Goal: Find contact information: Find contact information

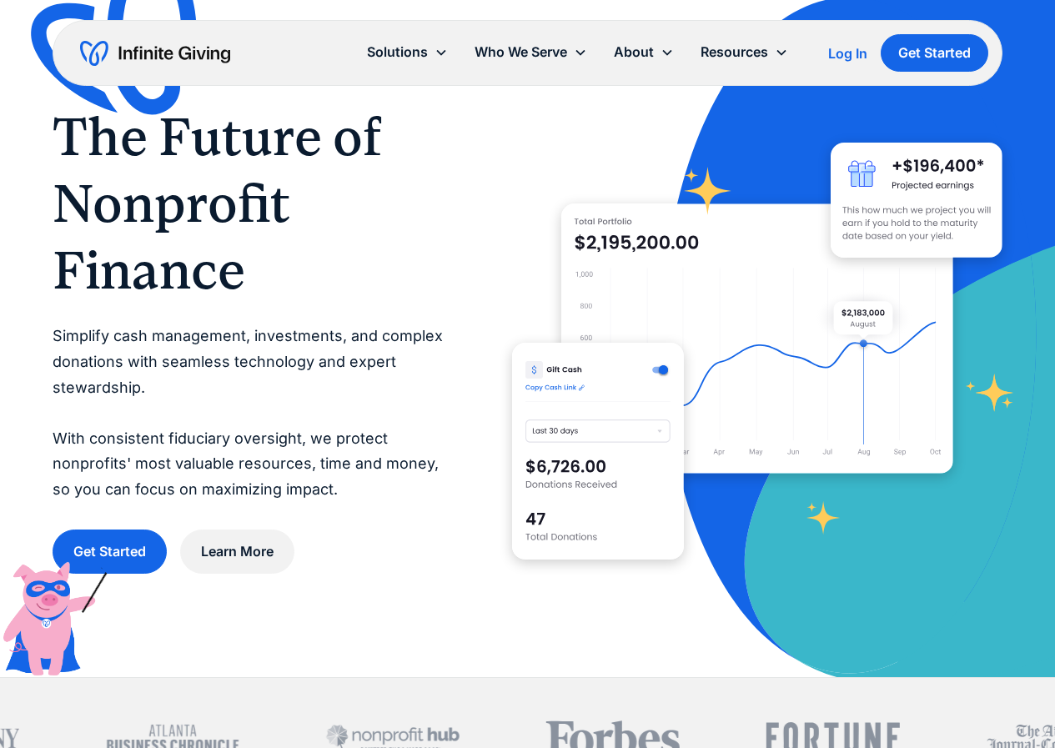
scroll to position [7016, 0]
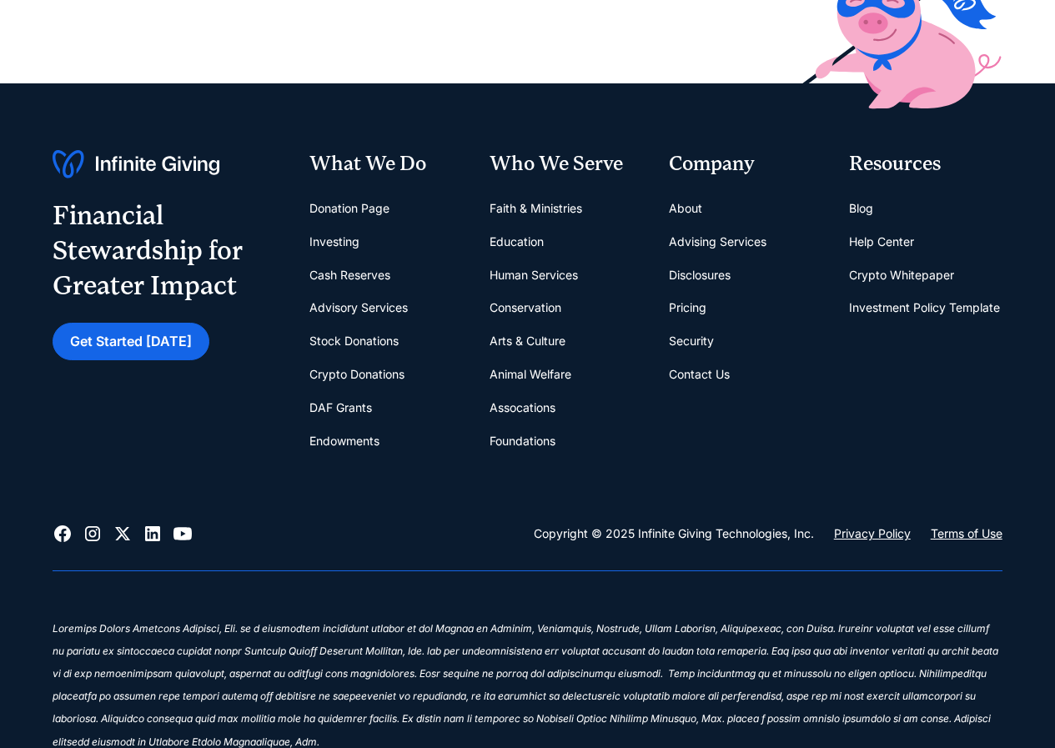
click at [685, 373] on link "Contact Us" at bounding box center [699, 374] width 61 height 33
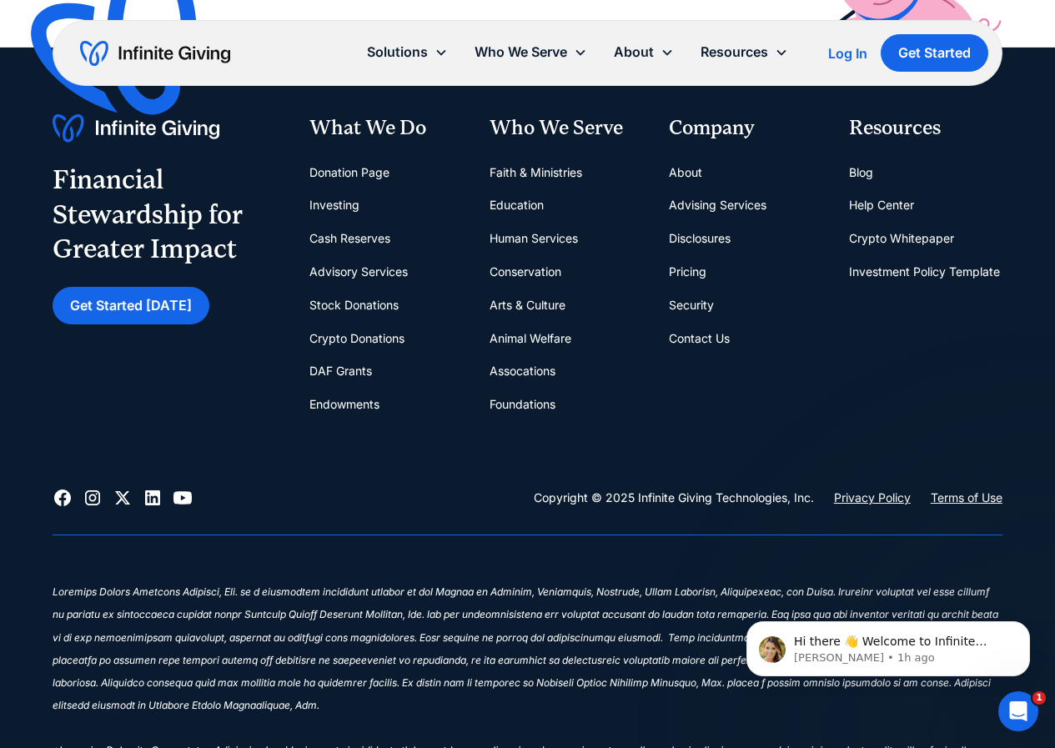
scroll to position [1163, 0]
